Goal: Navigation & Orientation: Find specific page/section

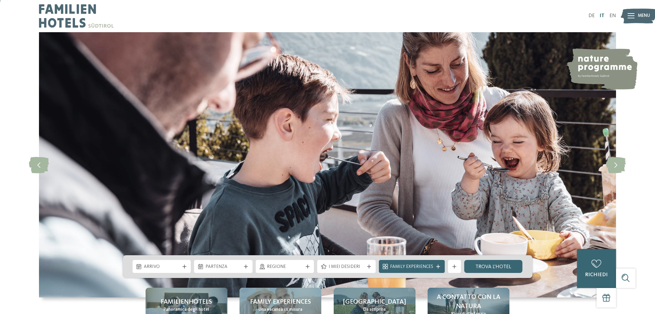
click at [603, 16] on link "IT" at bounding box center [602, 15] width 5 height 5
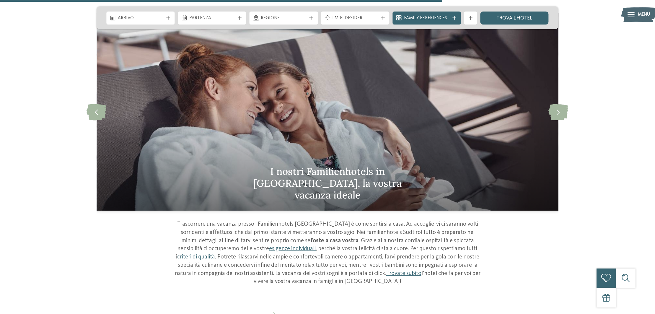
scroll to position [2120, 0]
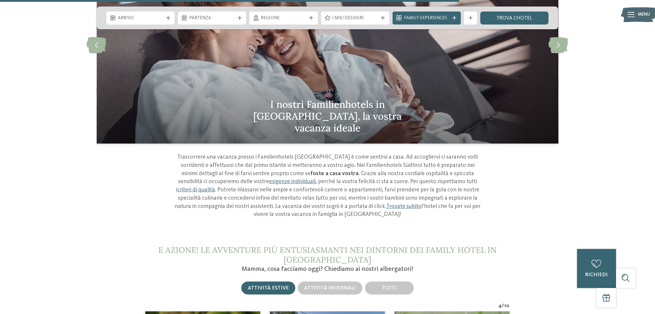
click at [633, 14] on icon at bounding box center [631, 14] width 7 height 5
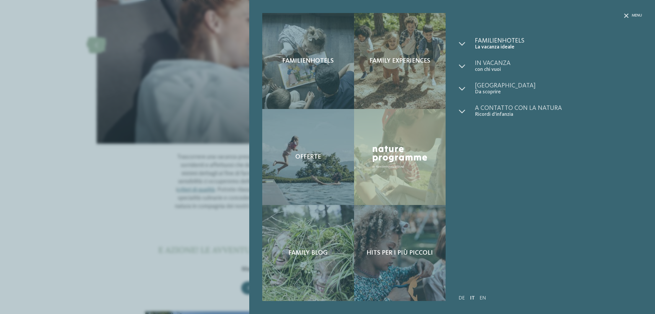
click at [512, 43] on span "Familienhotels" at bounding box center [558, 41] width 167 height 6
click at [465, 43] on div at bounding box center [467, 44] width 16 height 13
